Goal: Task Accomplishment & Management: Manage account settings

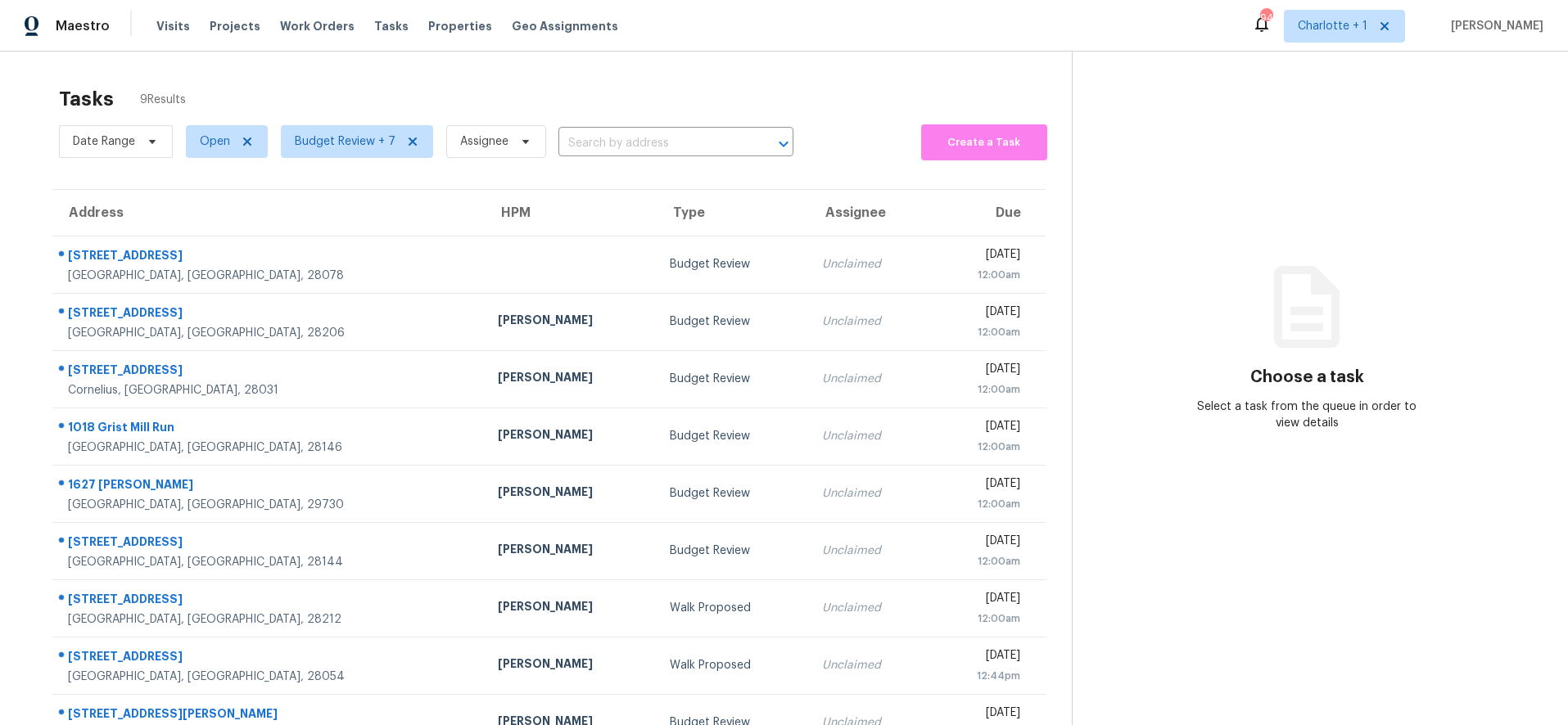
click at [387, 62] on div "Tasks 9 Results Date Range Open Budget Review + 7 Assignee ​ Create a Task Addr…" at bounding box center [784, 413] width 1568 height 725
click at [267, 58] on div "Tasks 9 Results Date Range Open Budget Review + 7 Assignee ​ Create a Task Addr…" at bounding box center [784, 412] width 1568 height 725
click at [249, 63] on div "Tasks 9 Results Date Range Open Budget Review + 7 Assignee ​ Create a Task Addr…" at bounding box center [784, 412] width 1568 height 725
click at [50, 61] on div "Tasks 9 Results Date Range Open Budget Review + 7 Assignee ​ Create a Task Addr…" at bounding box center [784, 412] width 1568 height 725
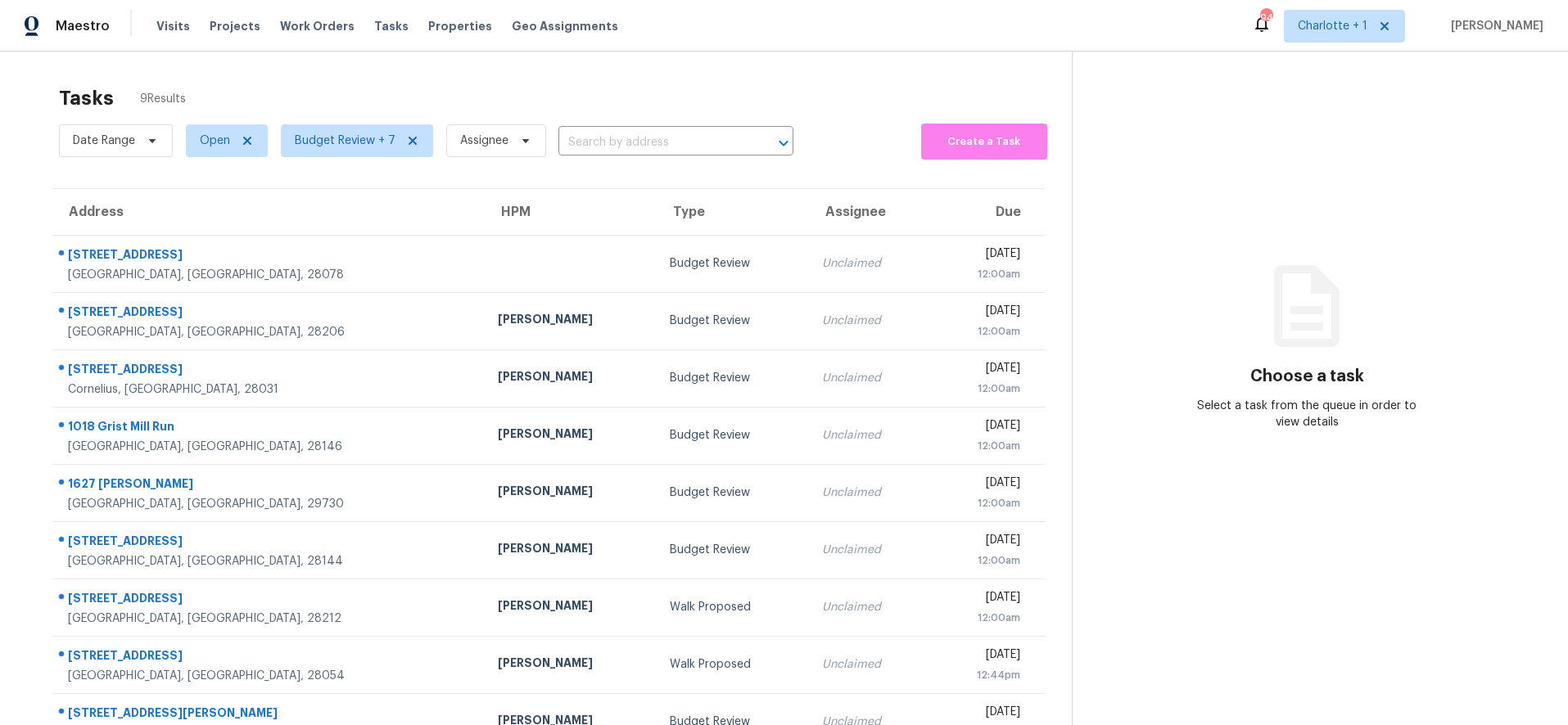
click at [380, 64] on div "Tasks 9 Results Date Range Open Budget Review + 7 Assignee ​ Create a Task Addr…" at bounding box center [784, 412] width 1568 height 725
click at [32, 77] on section "Tasks 9 Results Date Range Open Budget Review + 7 Assignee ​ Create a Task Addr…" at bounding box center [548, 426] width 1046 height 699
drag, startPoint x: 35, startPoint y: 104, endPoint x: 51, endPoint y: 104, distance: 16.0
click at [35, 104] on section "Tasks 9 Results Date Range Open Budget Review + 7 Assignee ​ Create a Task Addr…" at bounding box center [548, 426] width 1046 height 699
click at [789, 14] on div "Maestro Visits Projects Work Orders Tasks Properties Geo Assignments 94 Charlot…" at bounding box center [784, 25] width 1568 height 51
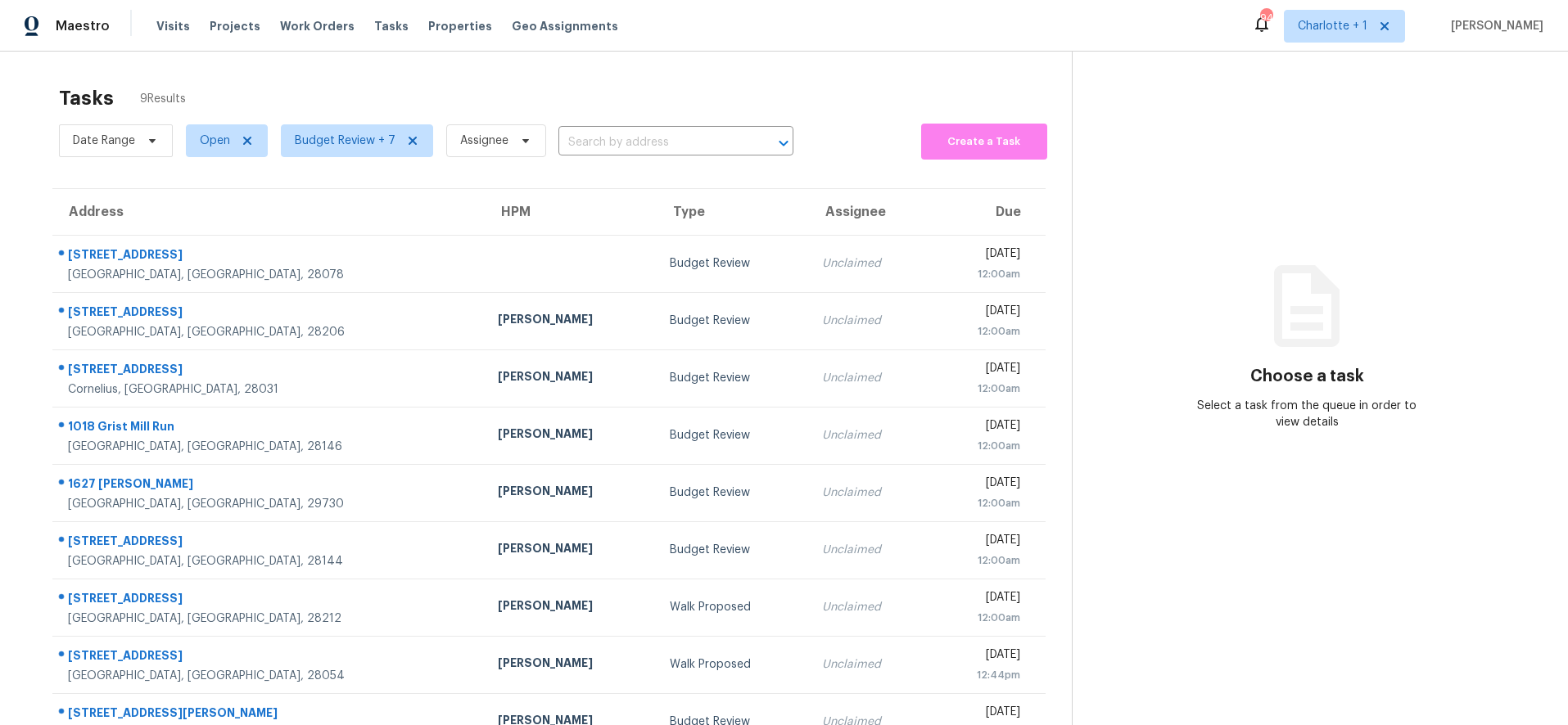
click at [28, 201] on div "Address HPM Type Assignee Due 13519 Crystal Springs Dr Huntersville, NC, 28078 …" at bounding box center [548, 469] width 1046 height 563
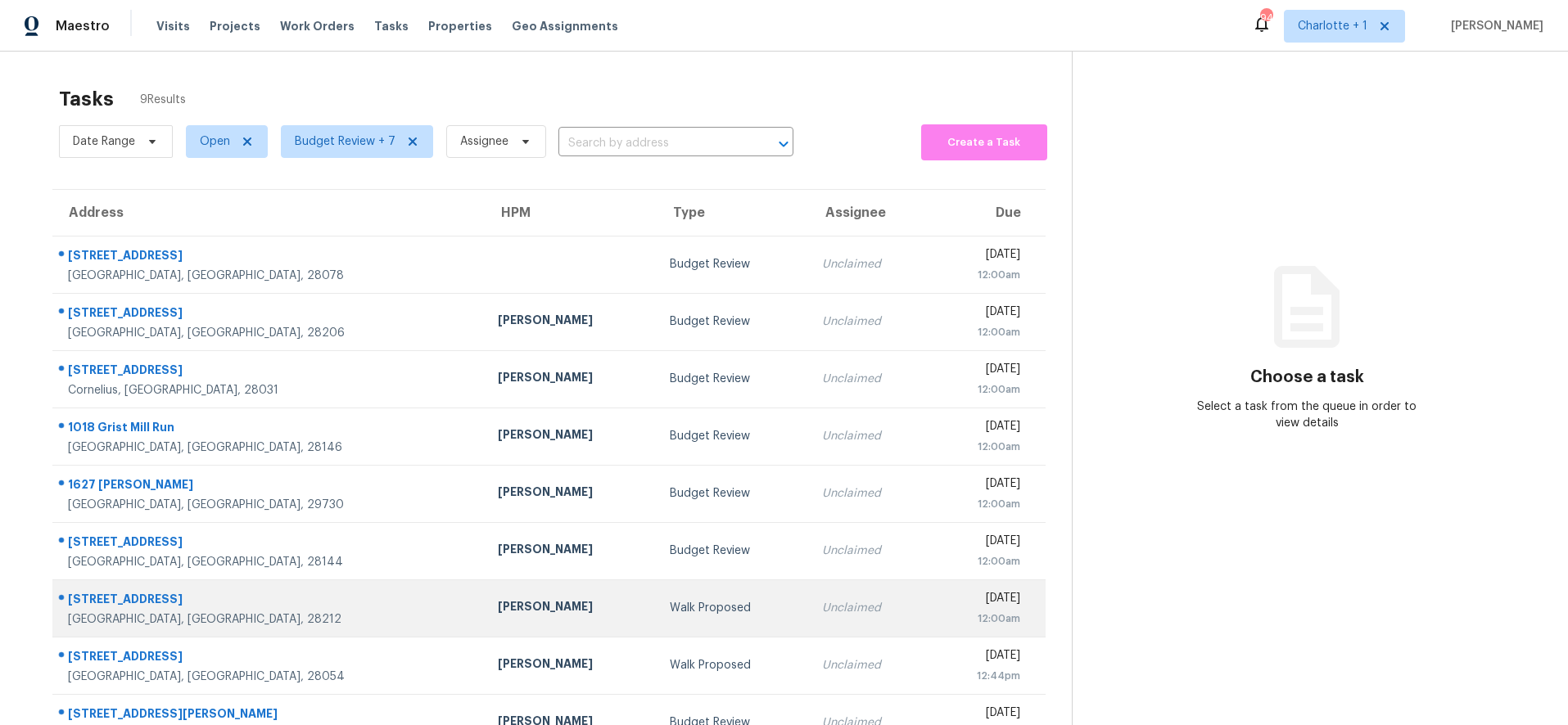
scroll to position [64, 0]
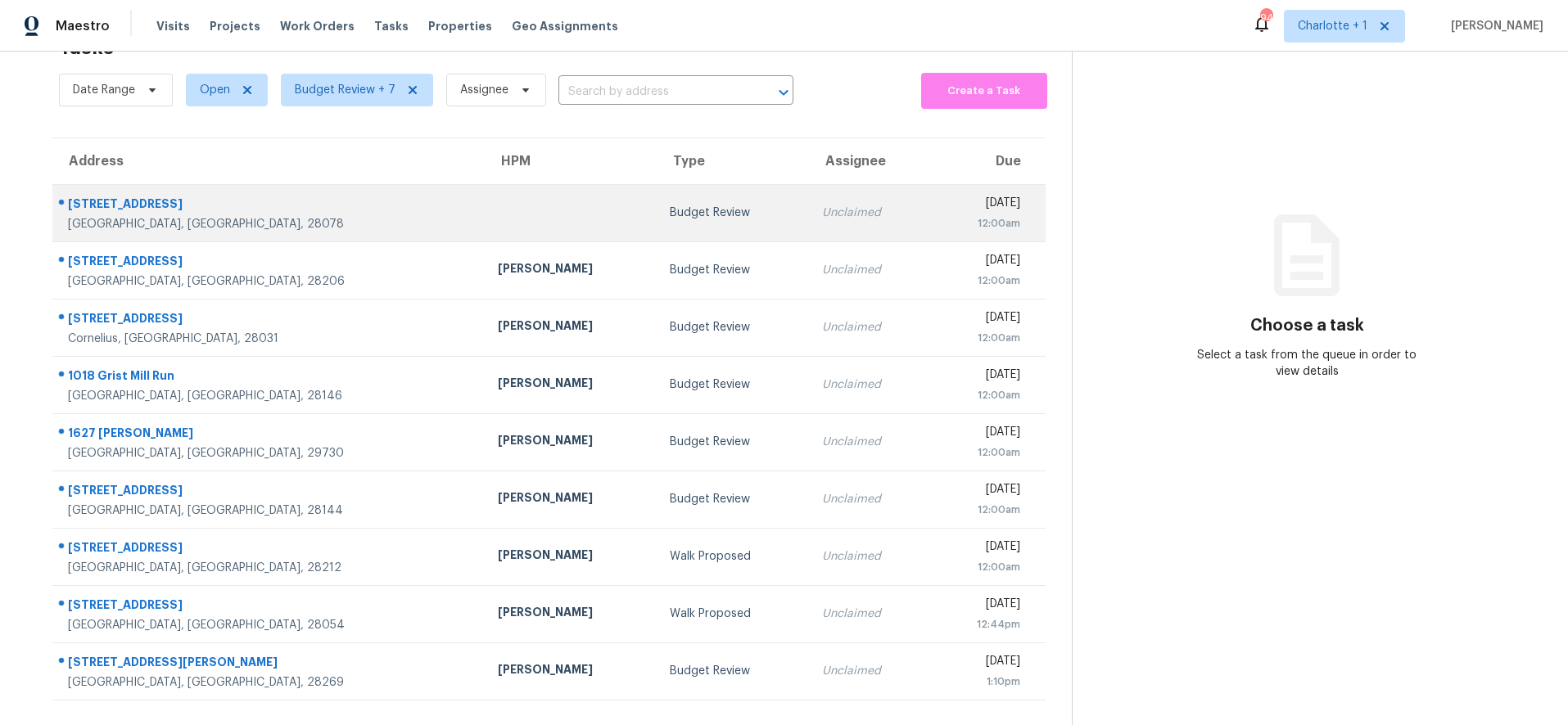
click at [485, 205] on td at bounding box center [570, 213] width 172 height 58
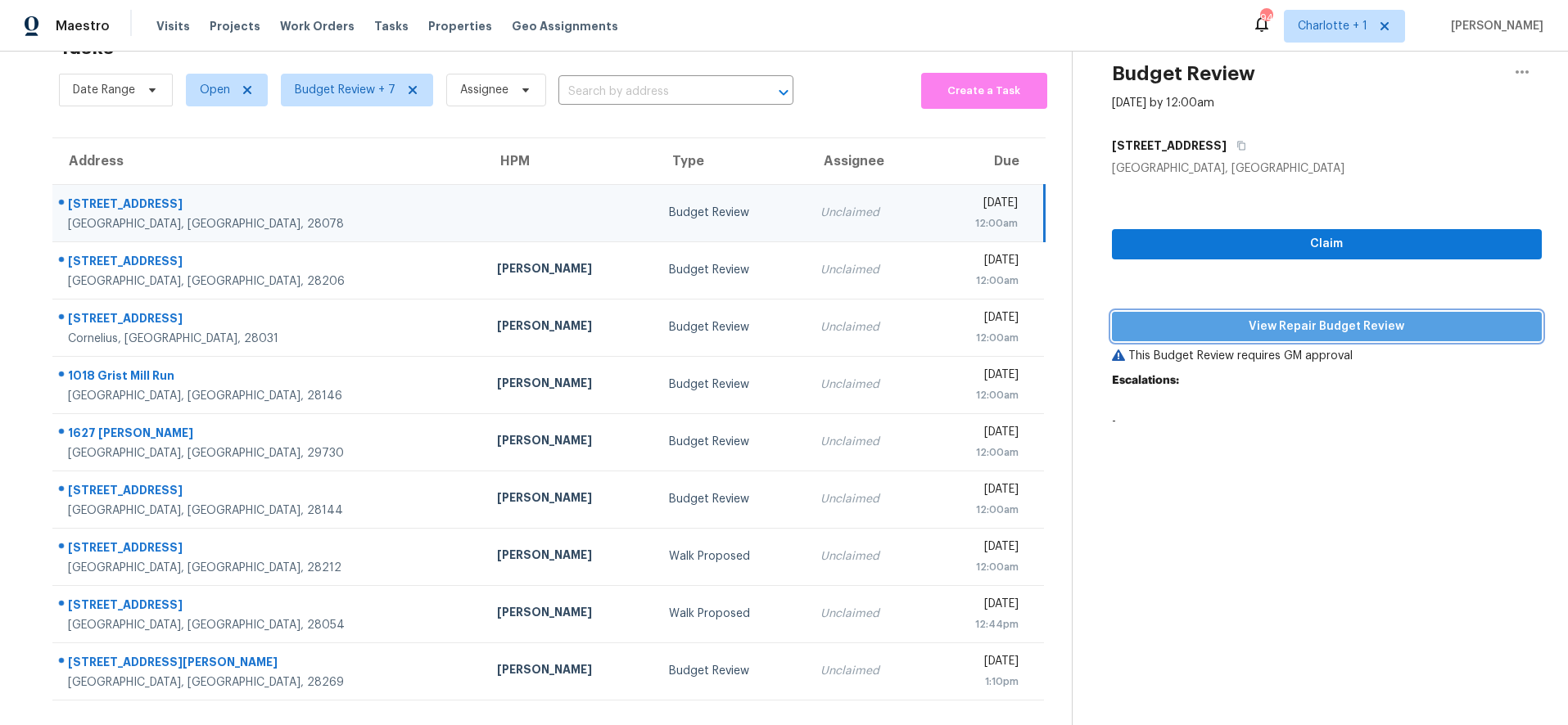
click at [1337, 319] on span "View Repair Budget Review" at bounding box center [1327, 327] width 404 height 21
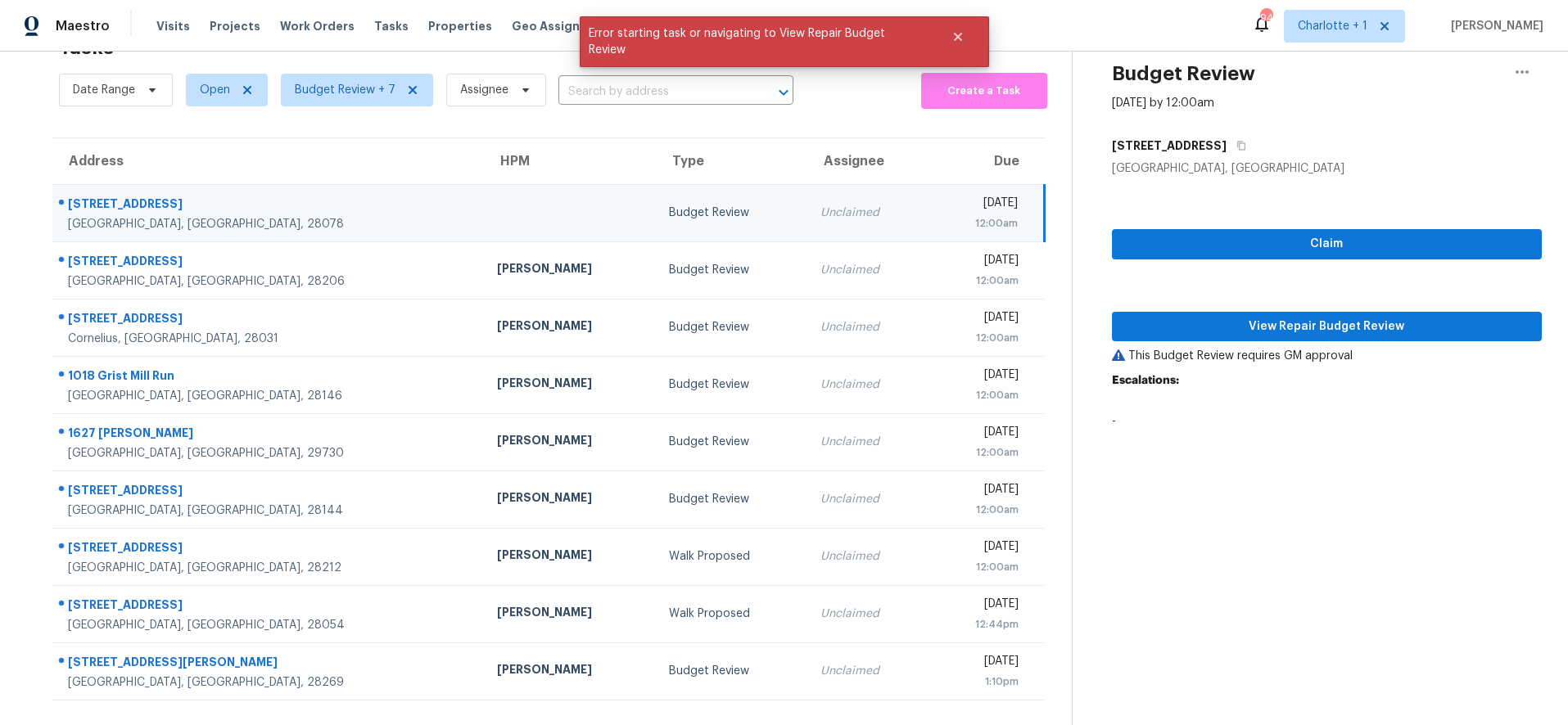
scroll to position [0, 0]
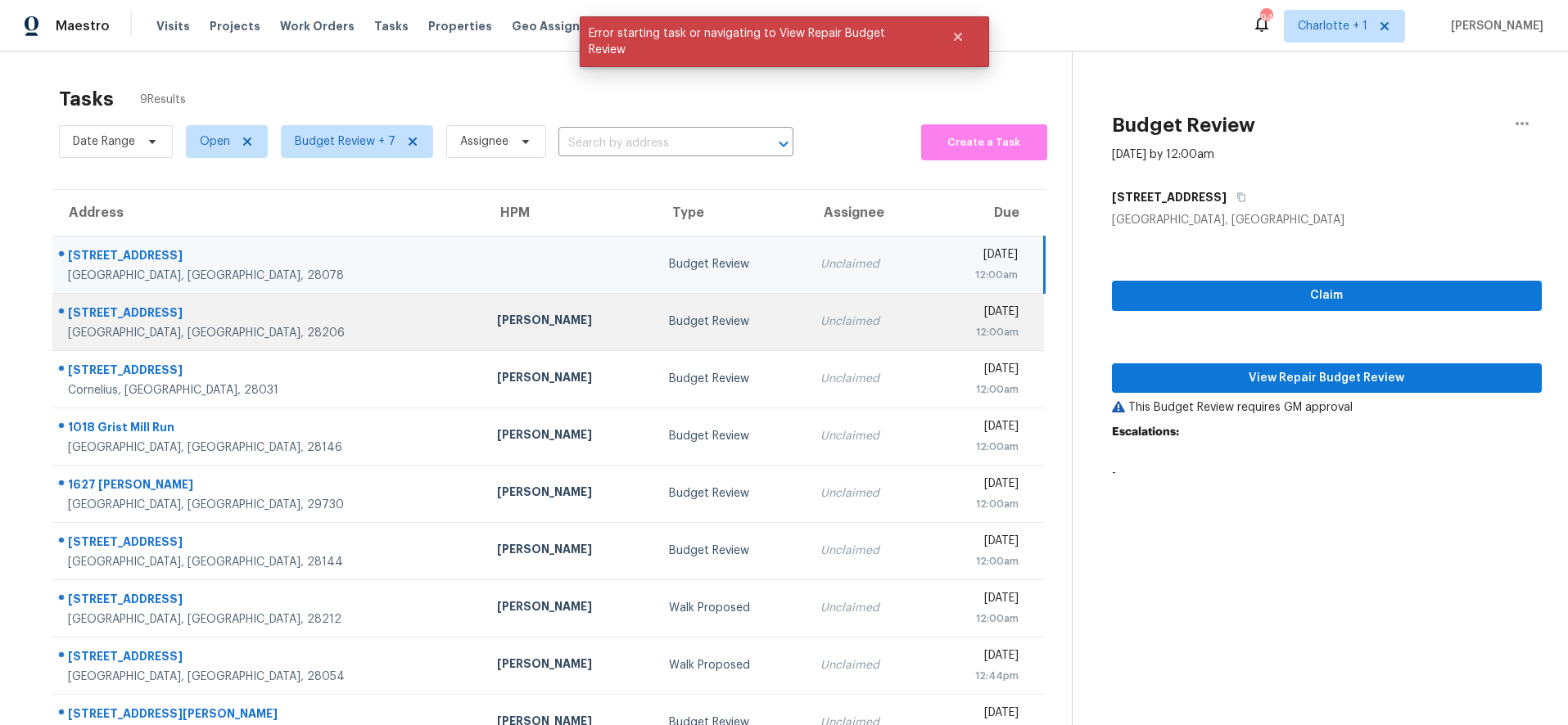
drag, startPoint x: 639, startPoint y: 261, endPoint x: 1030, endPoint y: 295, distance: 392.5
click at [669, 261] on div "Budget Review" at bounding box center [731, 265] width 125 height 16
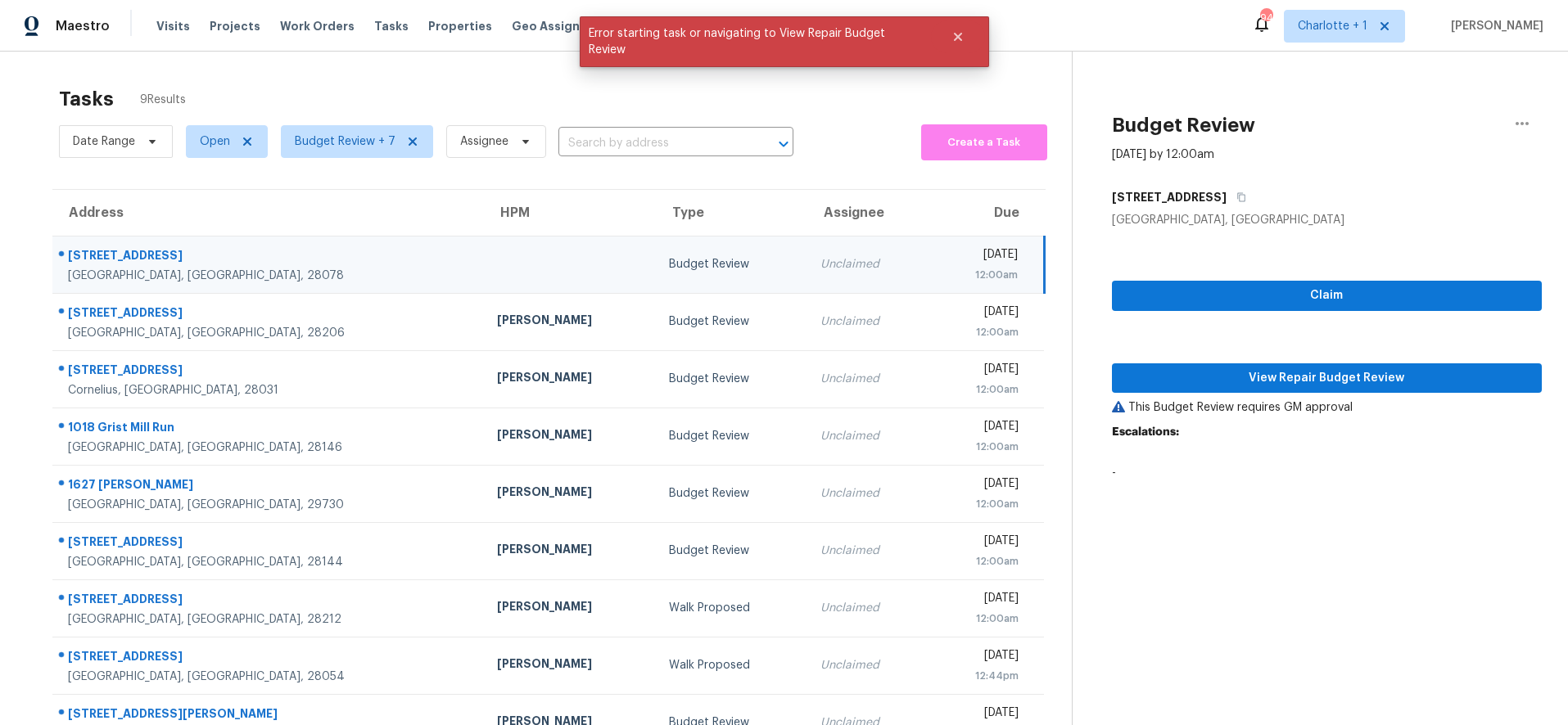
click at [1402, 393] on div "Claim View Repair Budget Review This Budget Review requires GM approval Escalat…" at bounding box center [1328, 359] width 431 height 261
click at [1392, 385] on span "View Repair Budget Review" at bounding box center [1327, 378] width 404 height 21
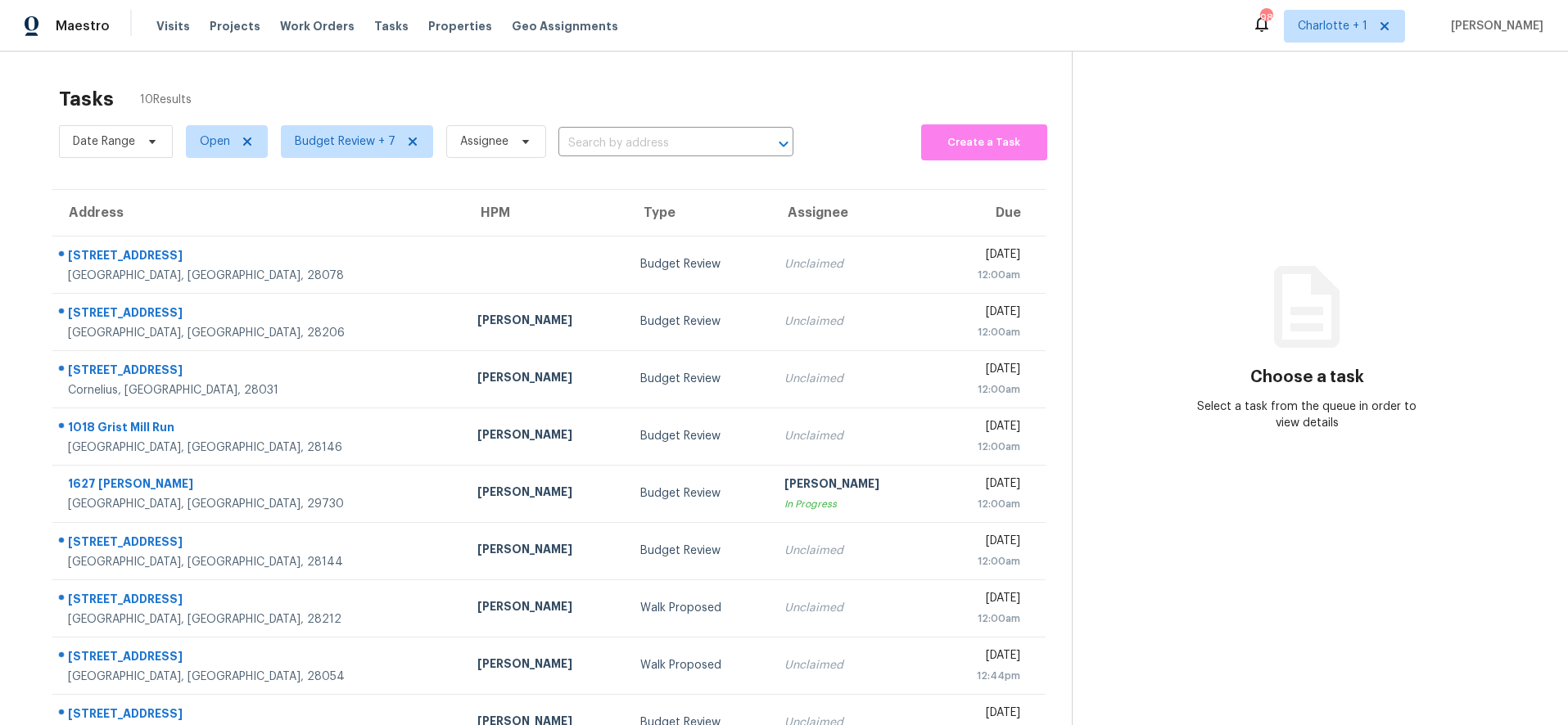
click at [383, 89] on div "Tasks 10 Results" at bounding box center [565, 98] width 1013 height 42
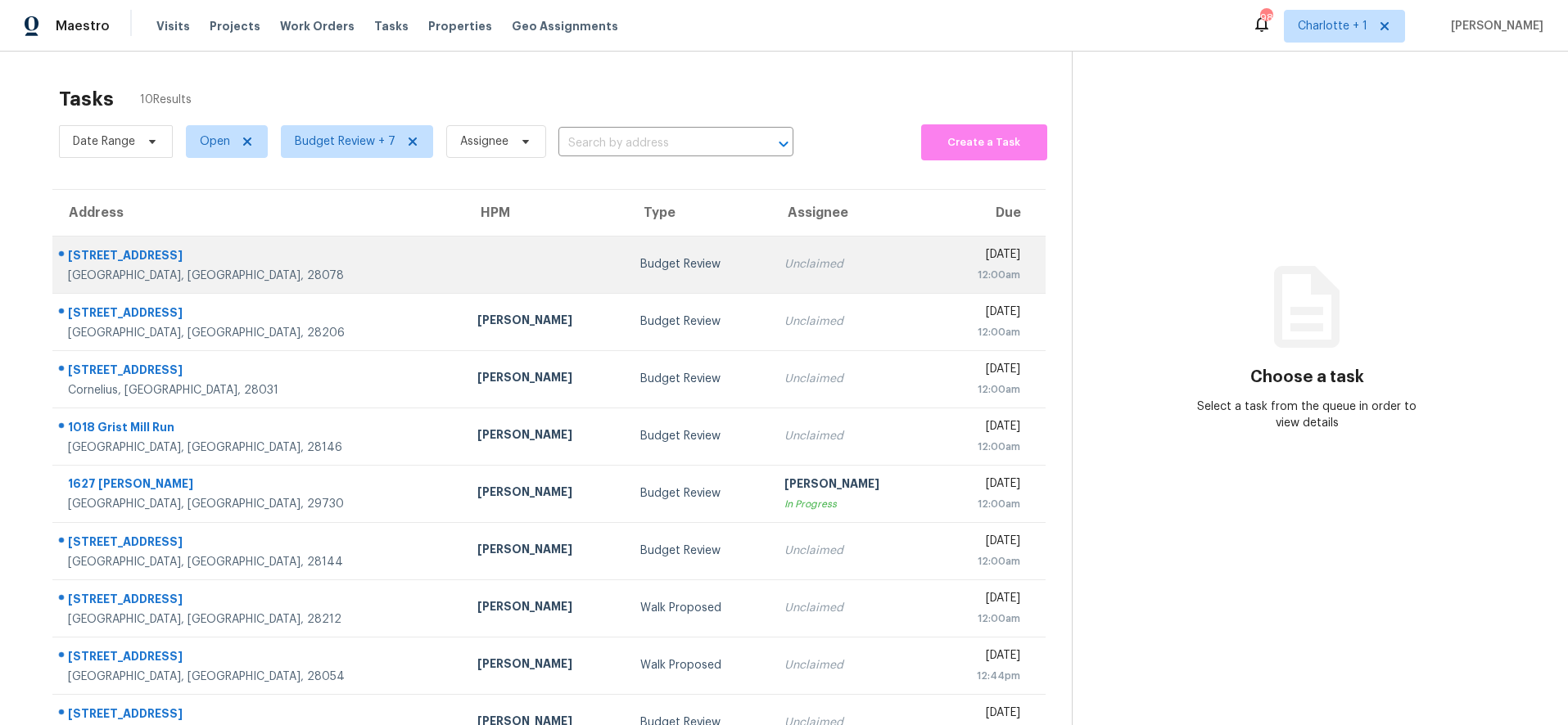
click at [284, 279] on div "[GEOGRAPHIC_DATA], [GEOGRAPHIC_DATA], 28078" at bounding box center [258, 276] width 383 height 16
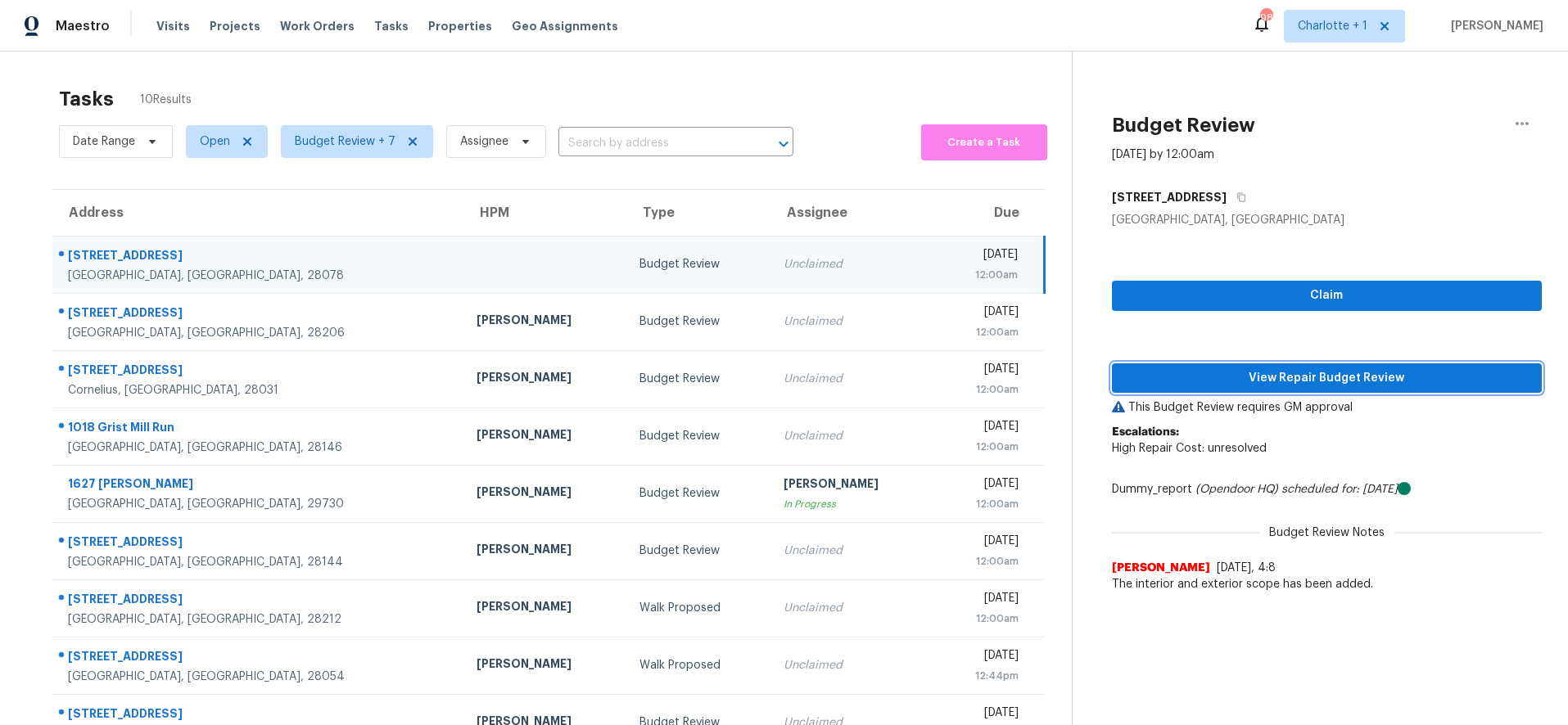
click at [1334, 368] on span "View Repair Budget Review" at bounding box center [1327, 378] width 404 height 21
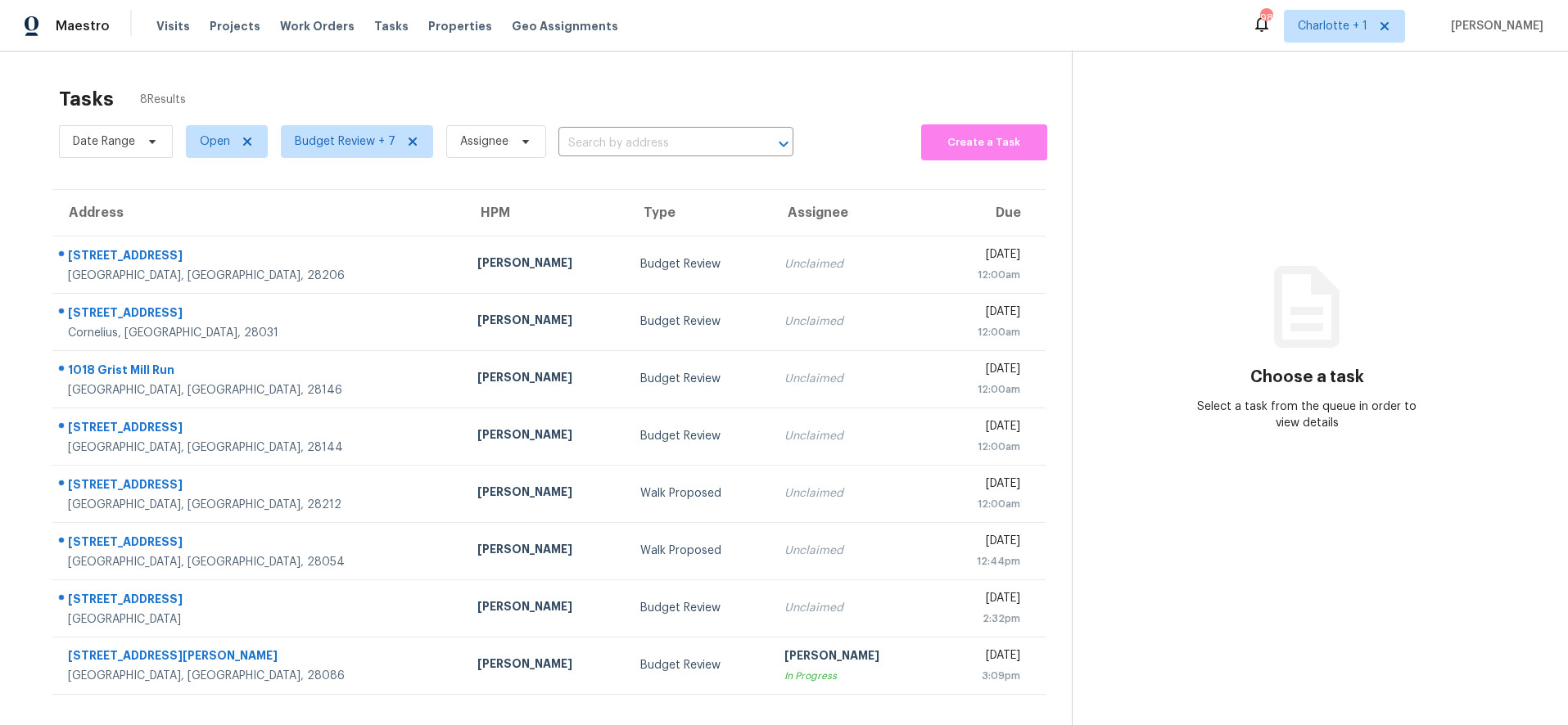
click at [181, 70] on div "Tasks 8 Results Date Range Open Budget Review + 7 Assignee ​ Create a Task Addr…" at bounding box center [784, 413] width 1568 height 725
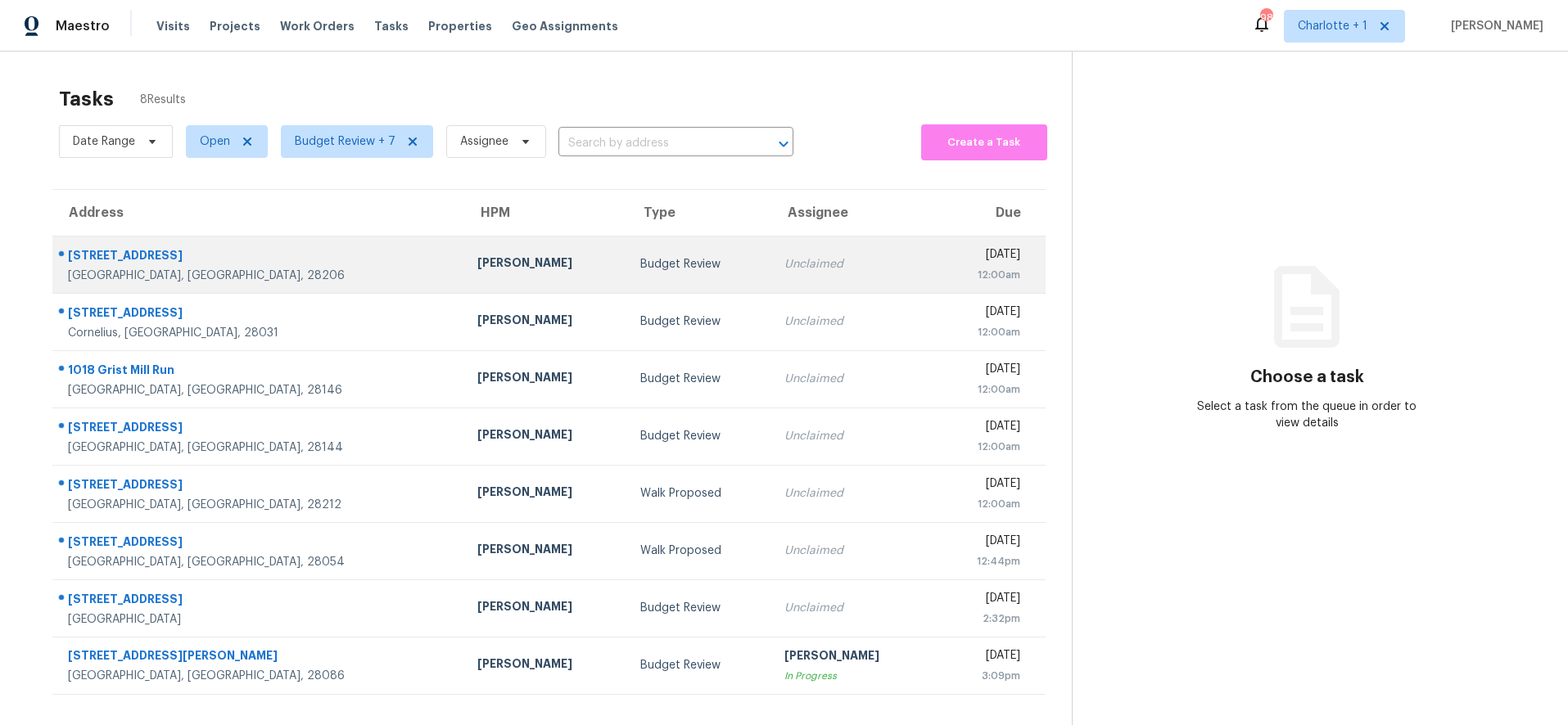
click at [285, 259] on div "[STREET_ADDRESS]" at bounding box center [258, 258] width 383 height 21
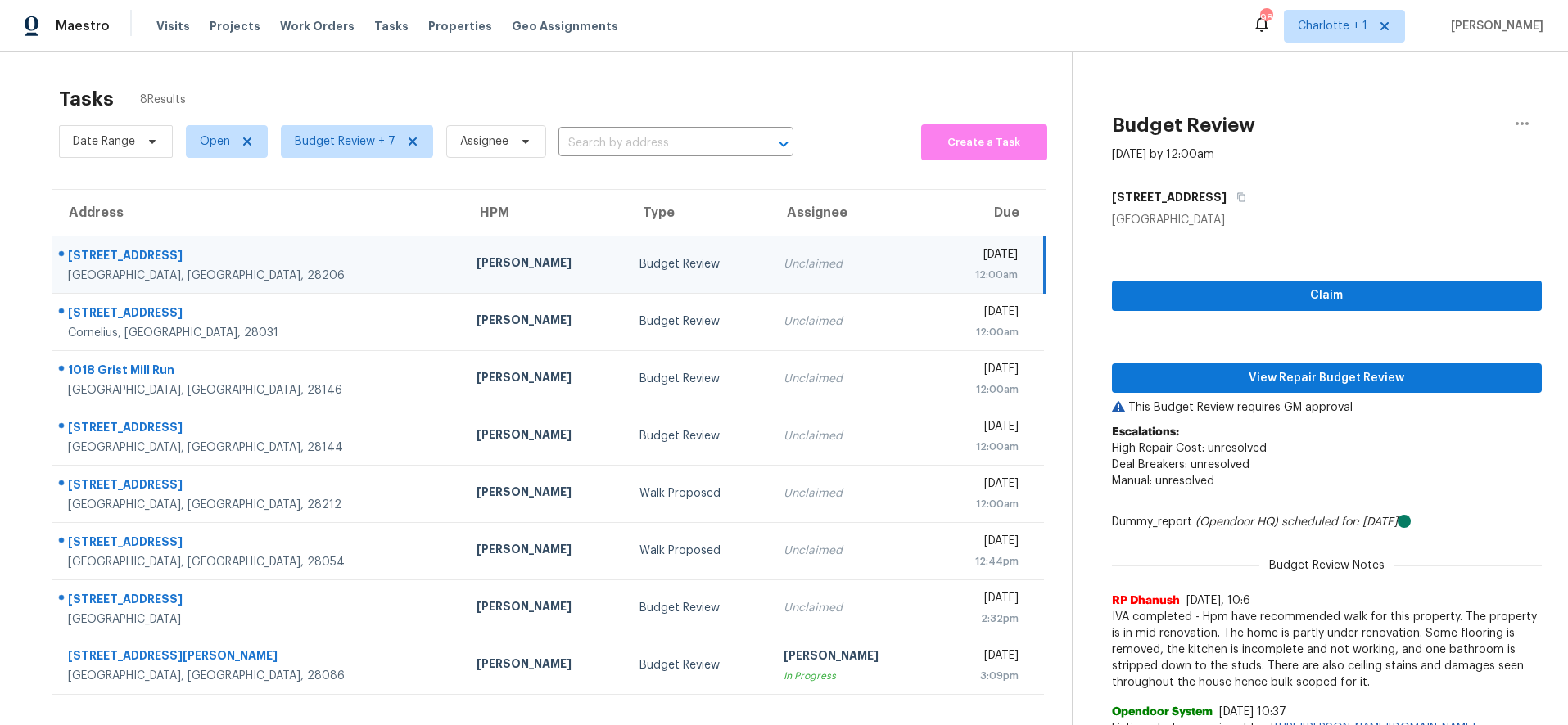
click at [312, 253] on td "2428 Catalina Ave Charlotte, NC, 28206" at bounding box center [258, 265] width 411 height 58
click at [1222, 375] on span "View Repair Budget Review" at bounding box center [1327, 378] width 404 height 21
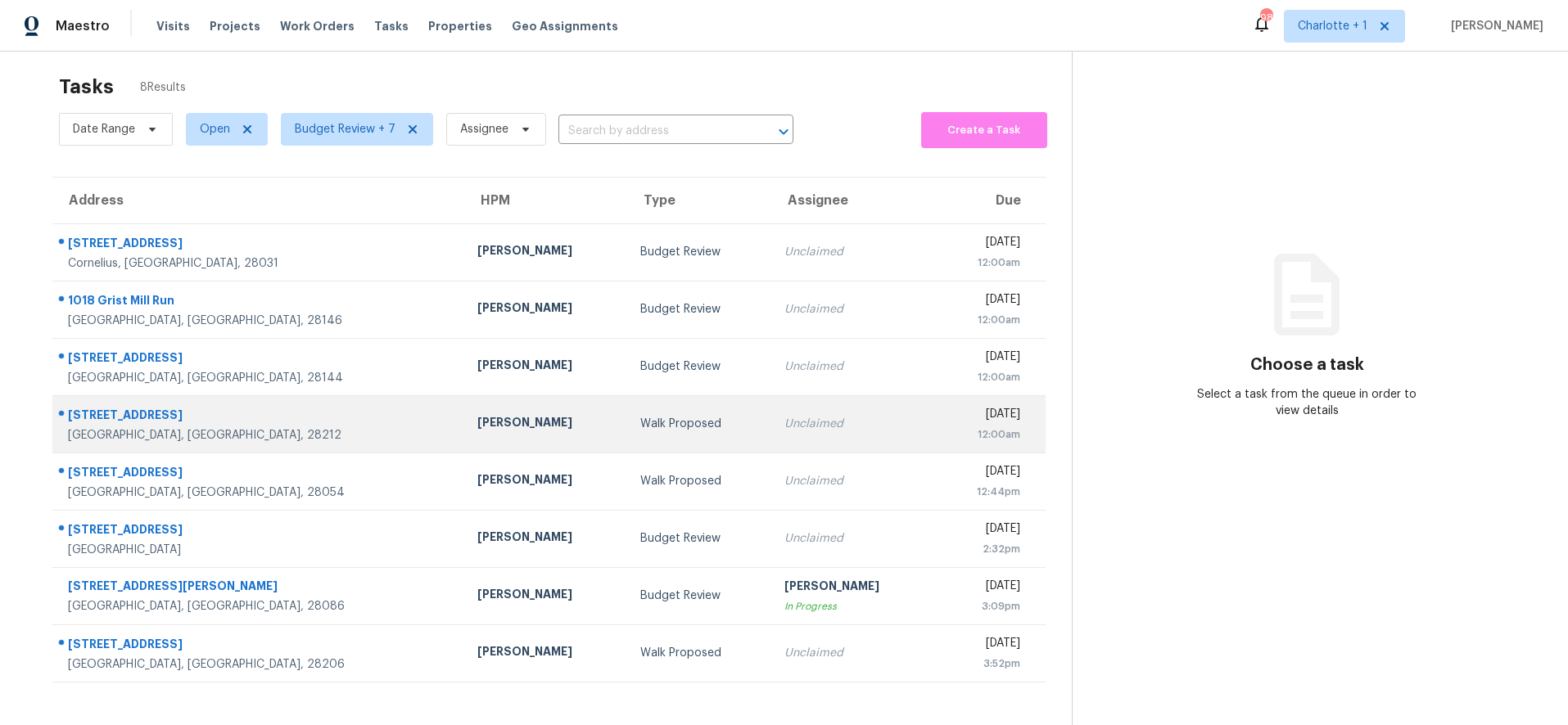
scroll to position [64, 0]
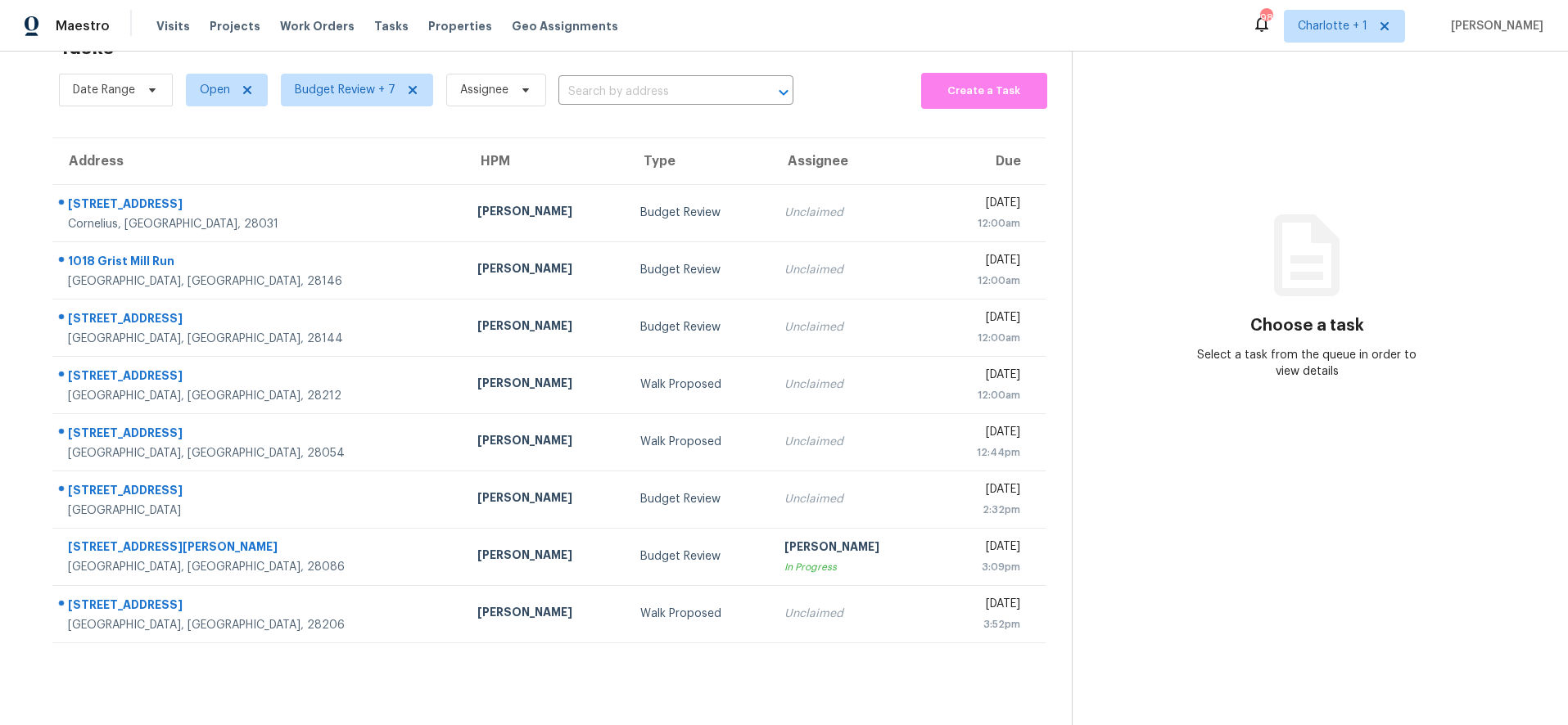
drag, startPoint x: 176, startPoint y: 119, endPoint x: 201, endPoint y: 106, distance: 28.2
click at [177, 117] on section "Tasks 8 Results Date Range Open Budget Review + 7 Assignee ​ Create a Task Addr…" at bounding box center [548, 376] width 1046 height 699
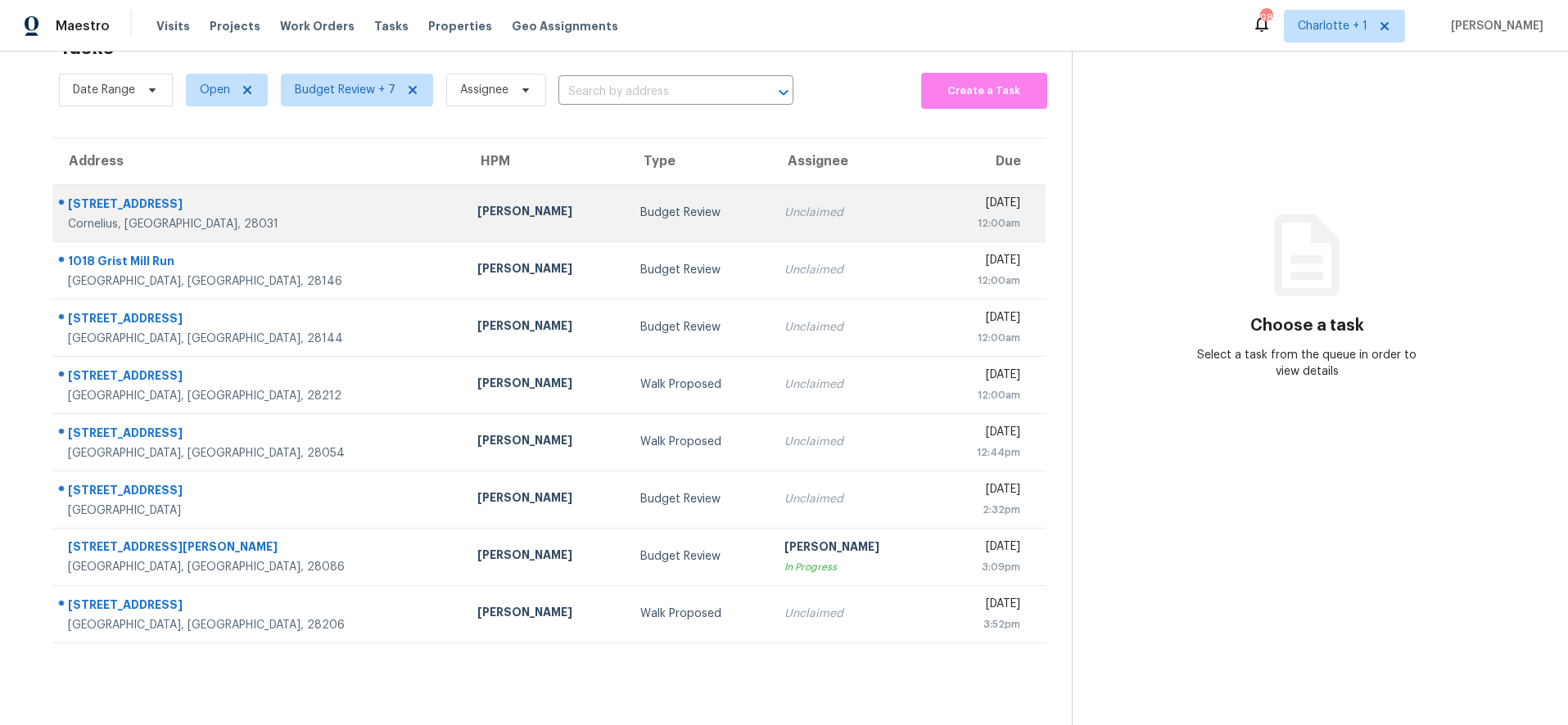
click at [225, 195] on div "21215 Cold Spring Ln" at bounding box center [258, 205] width 383 height 21
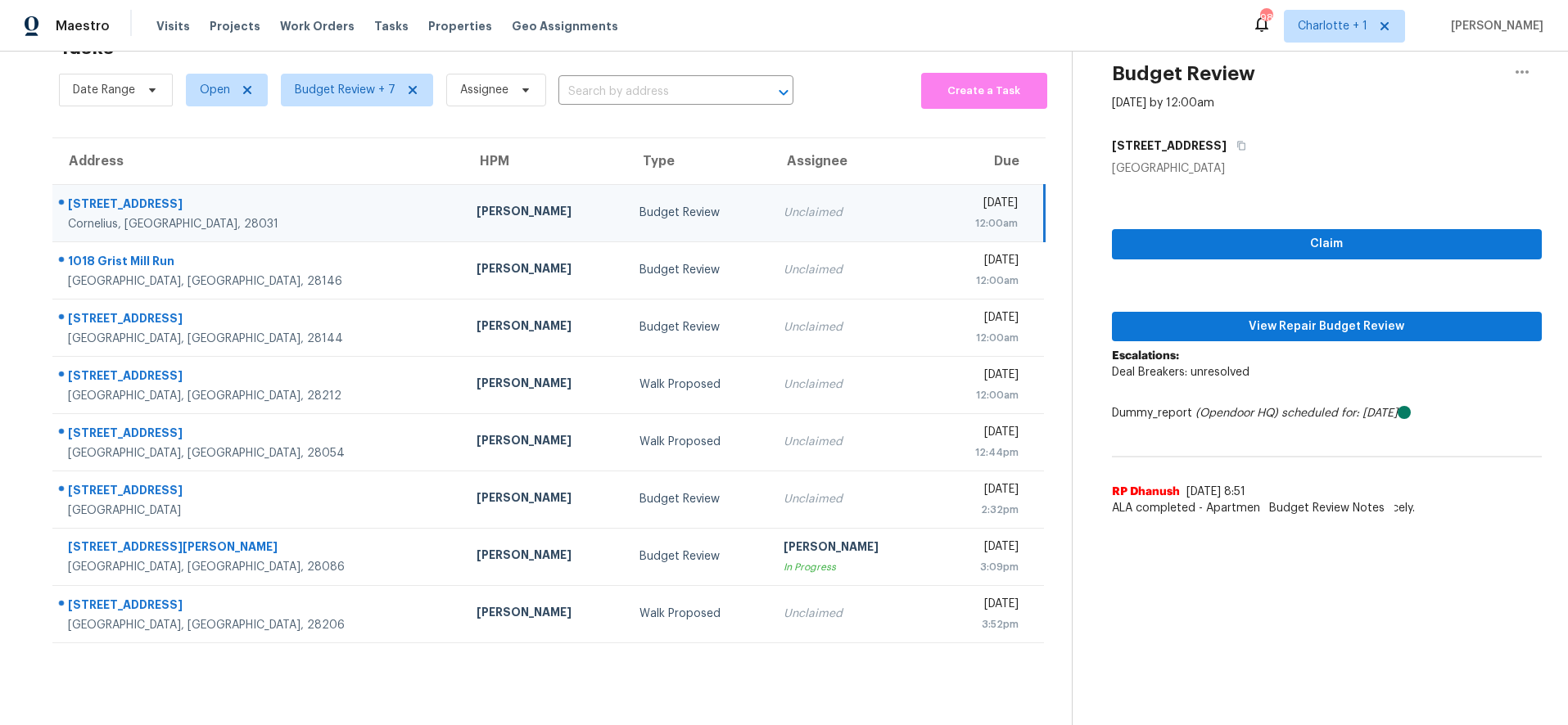
click at [476, 203] on div "Greg Janiak" at bounding box center [545, 213] width 137 height 21
click at [1211, 312] on button "View Repair Budget Review" at bounding box center [1328, 327] width 431 height 31
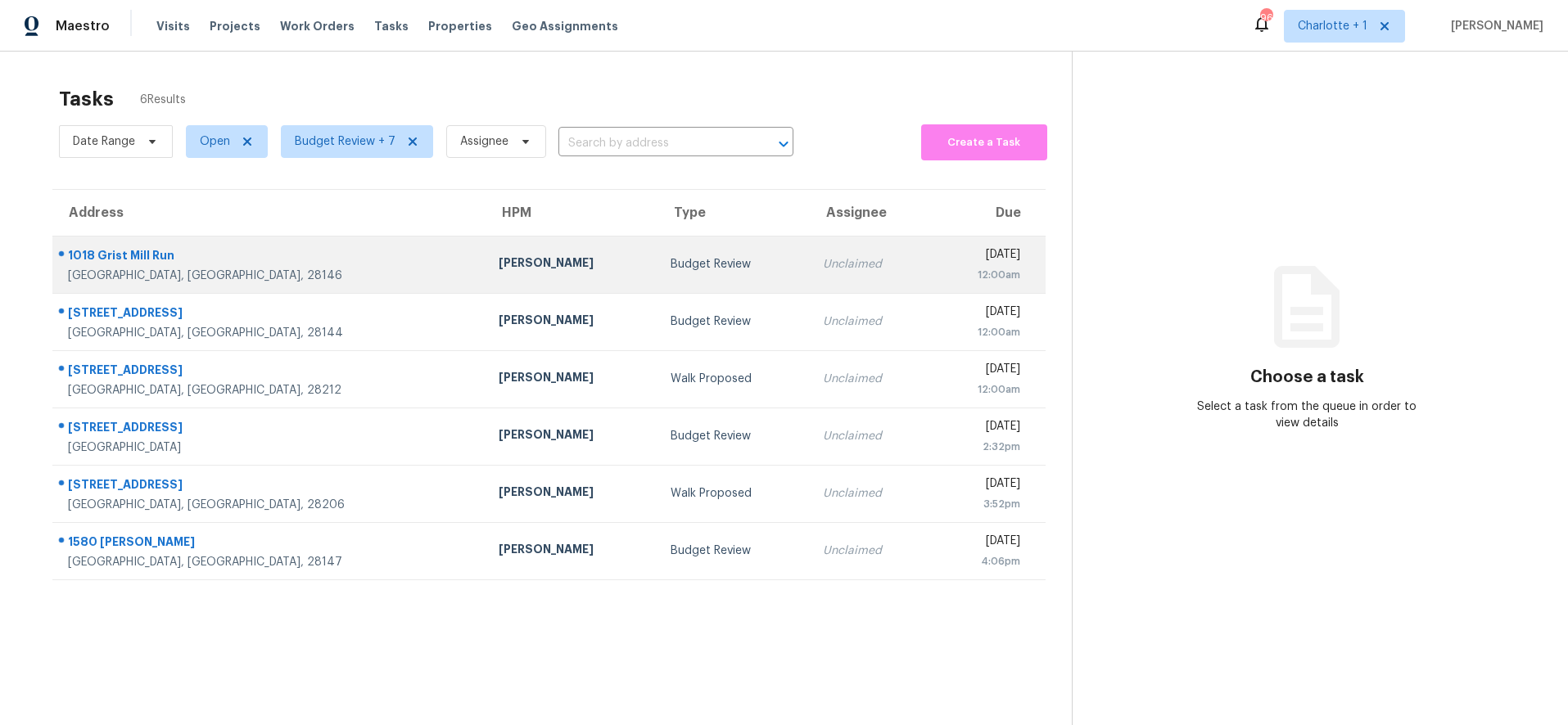
click at [499, 271] on div "[PERSON_NAME]" at bounding box center [572, 265] width 146 height 21
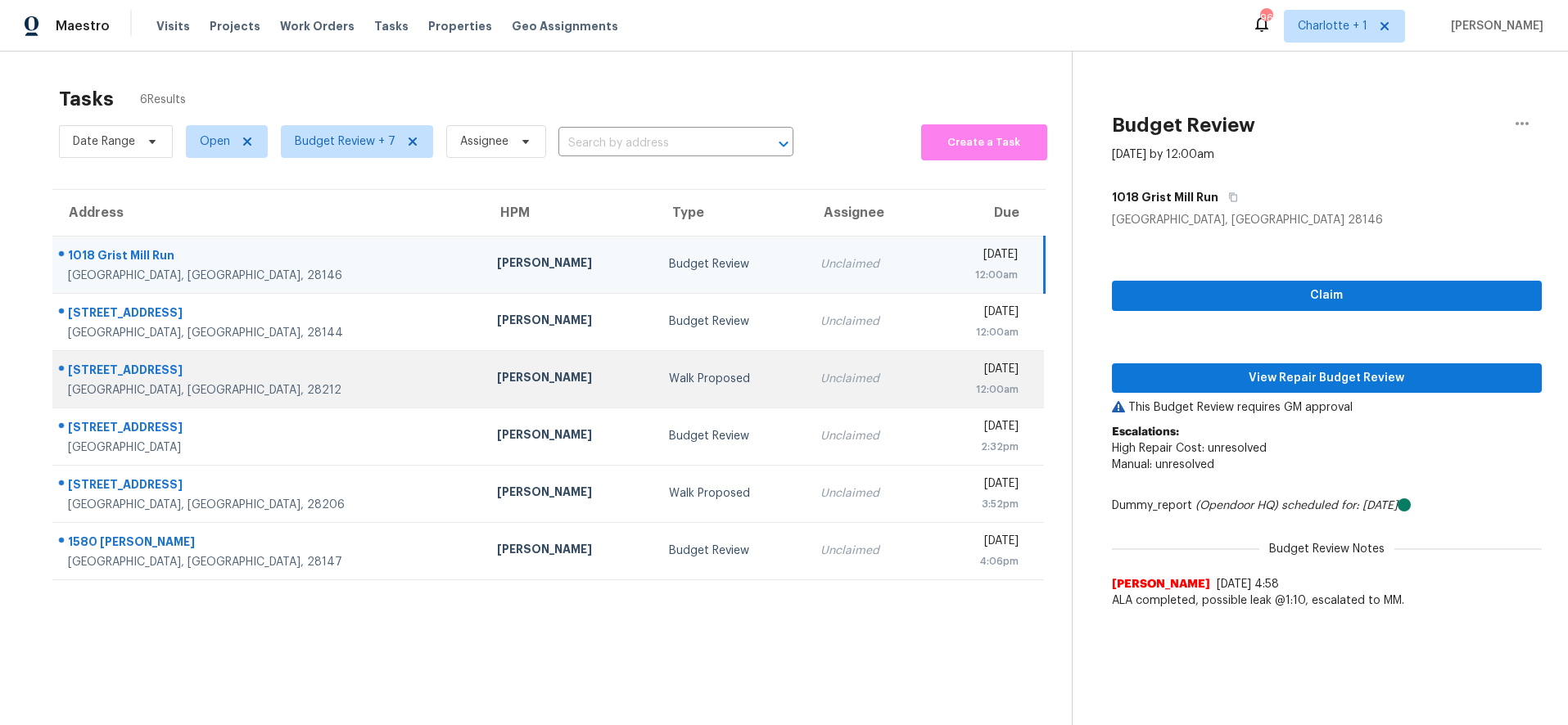
click at [981, 376] on div "[DATE]" at bounding box center [980, 371] width 77 height 21
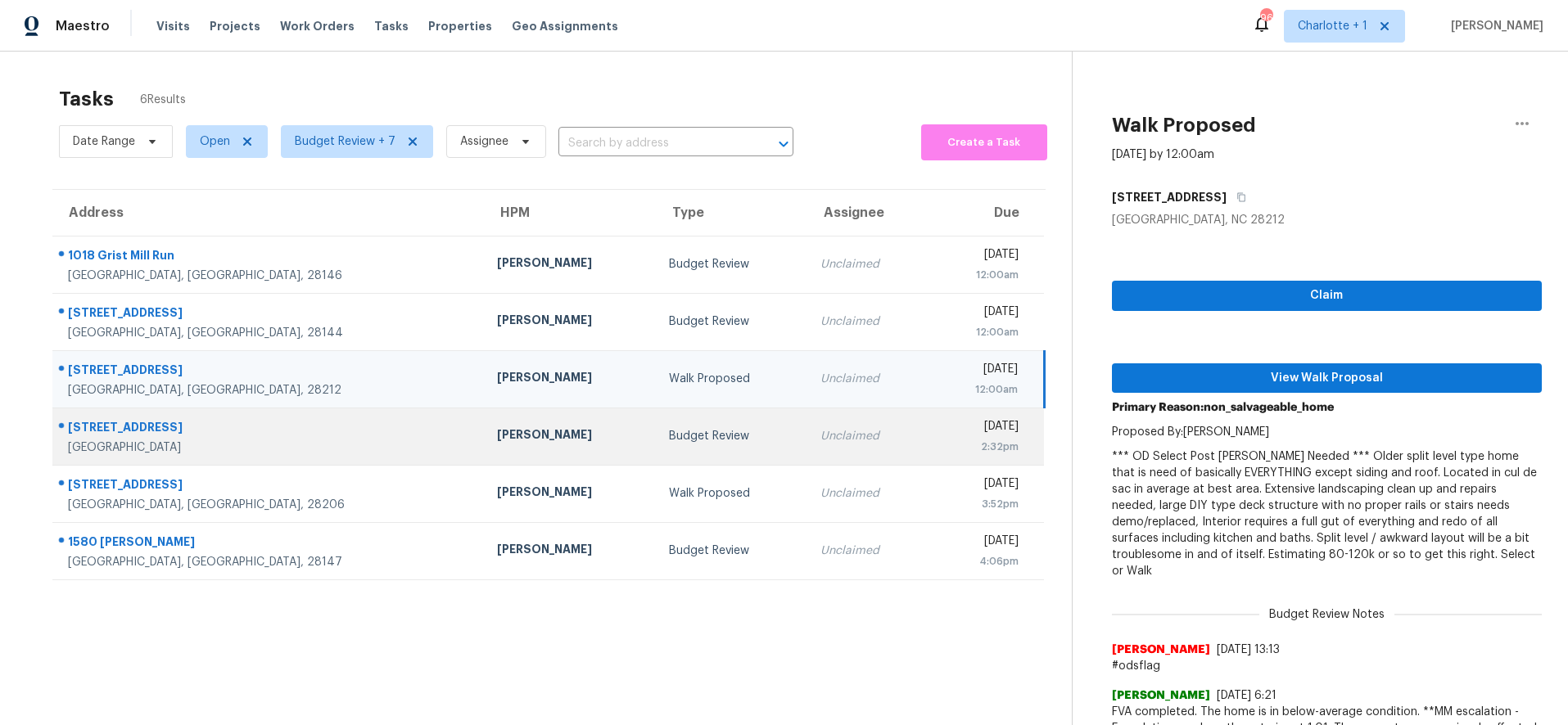
click at [669, 441] on div "Budget Review" at bounding box center [731, 436] width 125 height 16
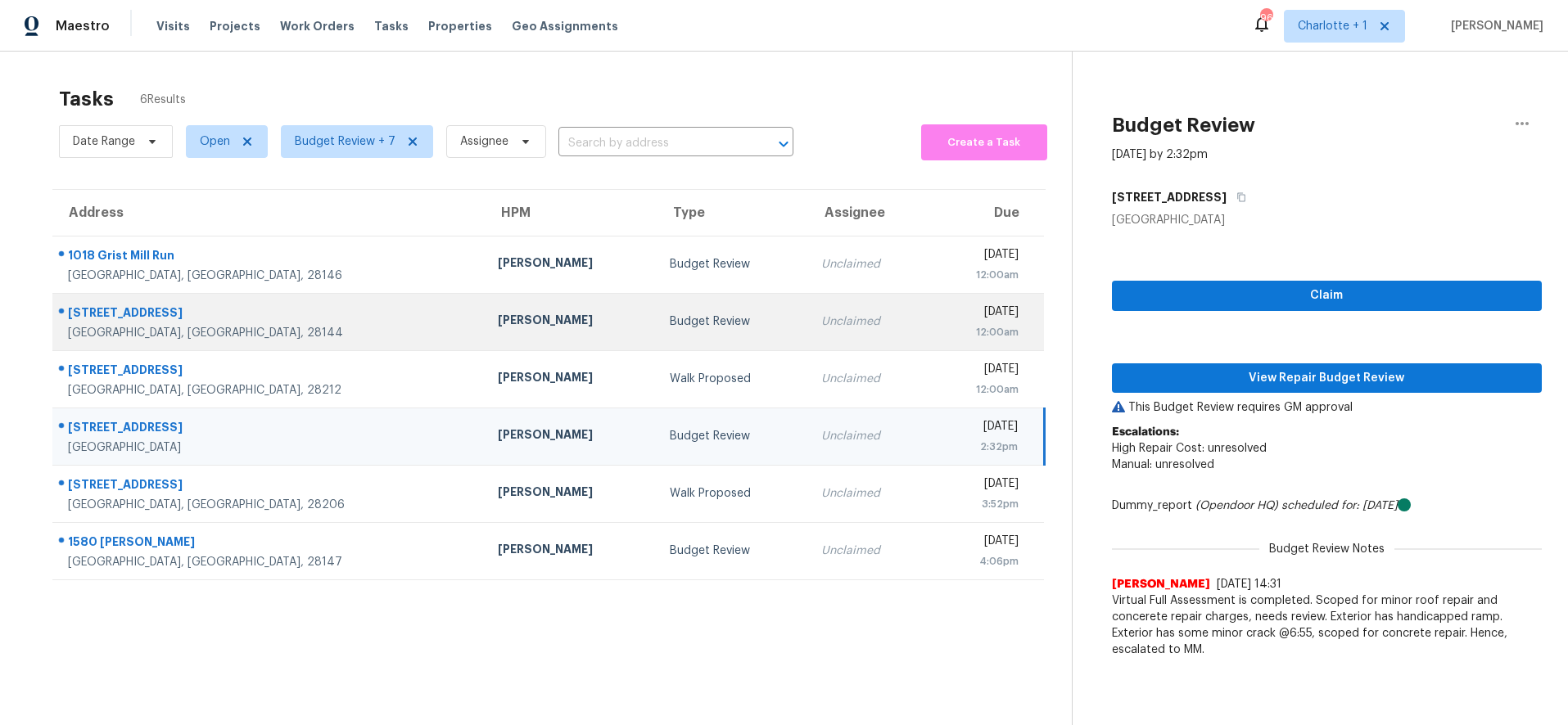
click at [942, 325] on div "12:00am" at bounding box center [980, 332] width 77 height 16
